Goal: Find specific page/section: Locate a particular part of the current website

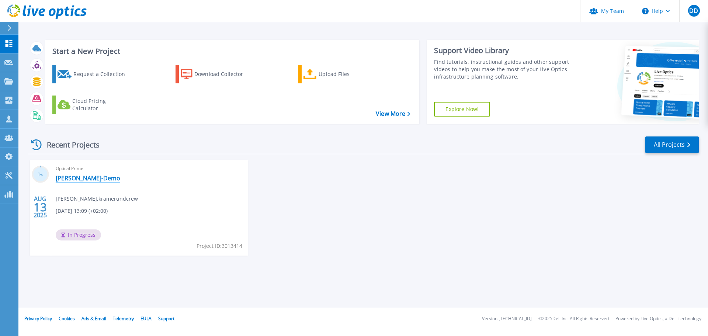
click at [78, 181] on link "[PERSON_NAME]-Demo" at bounding box center [88, 177] width 65 height 7
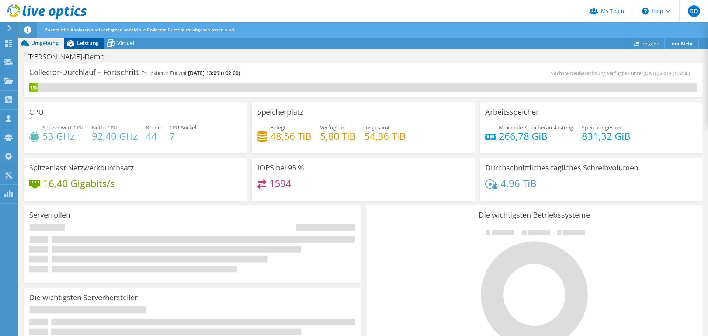
click at [84, 42] on span "Leistung" at bounding box center [88, 42] width 22 height 7
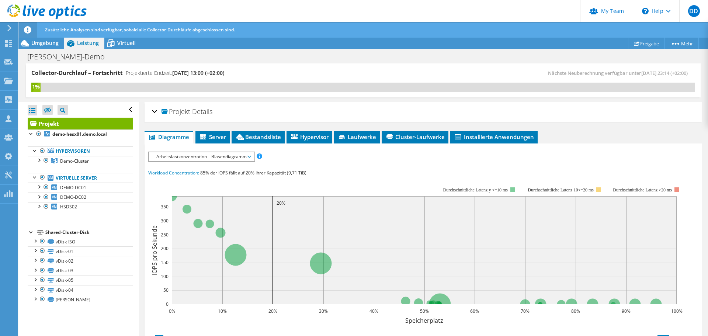
click at [182, 155] on span "Arbeitslastkonzentration – Blasendiagramm" at bounding box center [202, 156] width 98 height 9
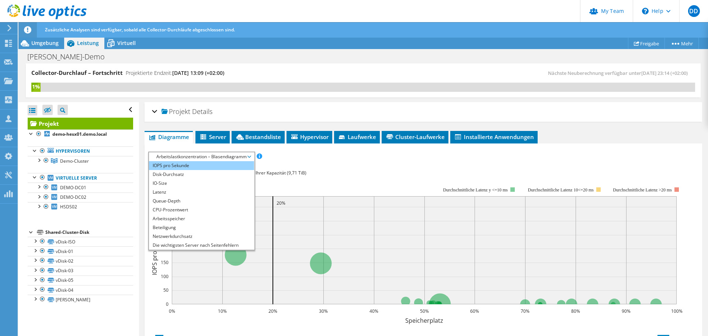
click at [180, 164] on li "IOPS pro Sekunde" at bounding box center [201, 165] width 105 height 9
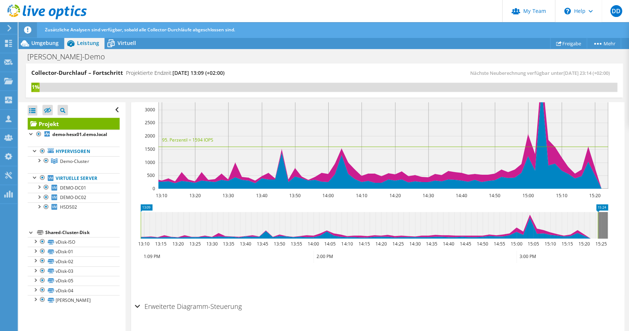
scroll to position [111, 0]
